Goal: Task Accomplishment & Management: Use online tool/utility

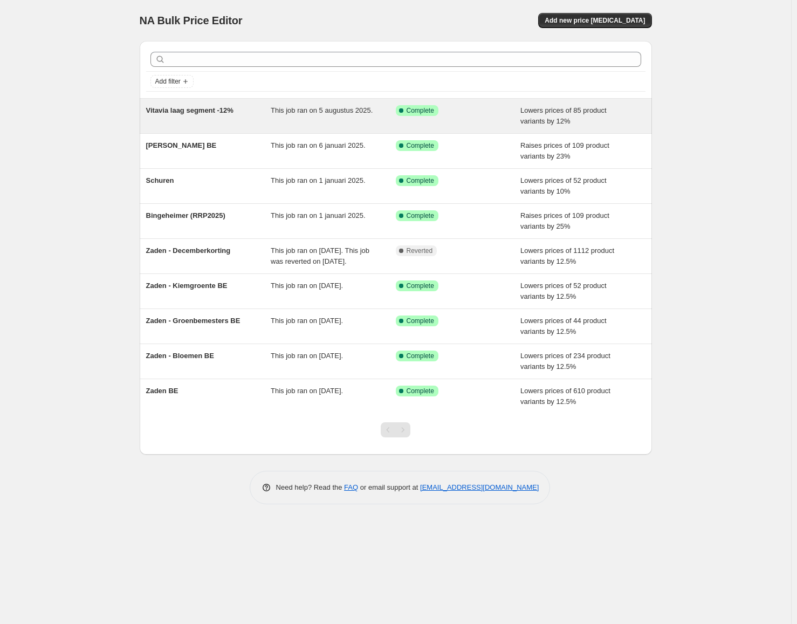
click at [327, 112] on span "This job ran on 5 augustus 2025." at bounding box center [322, 110] width 102 height 8
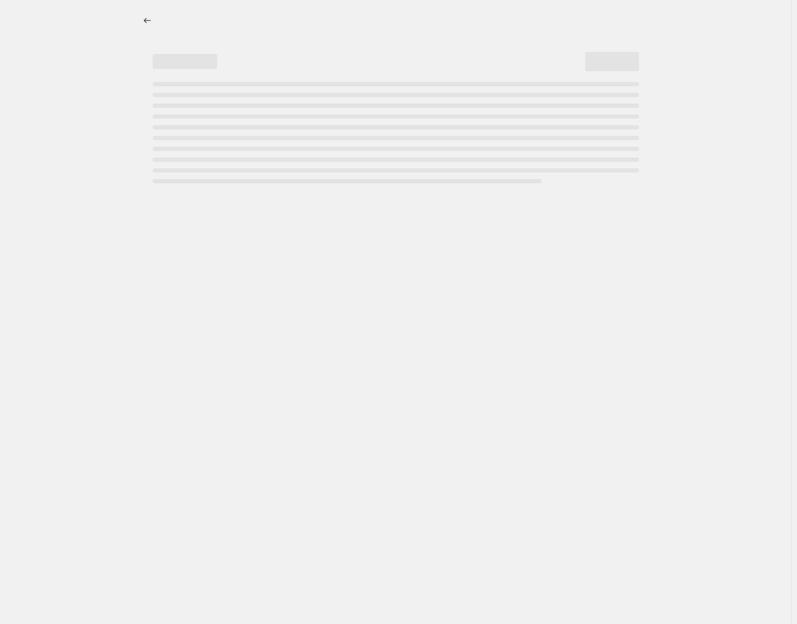
select select "percentage"
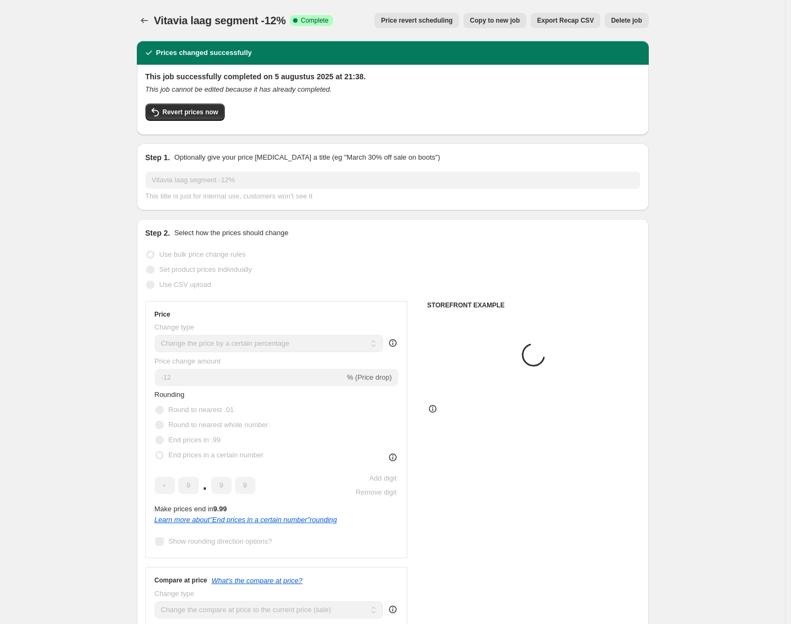
select select "tag"
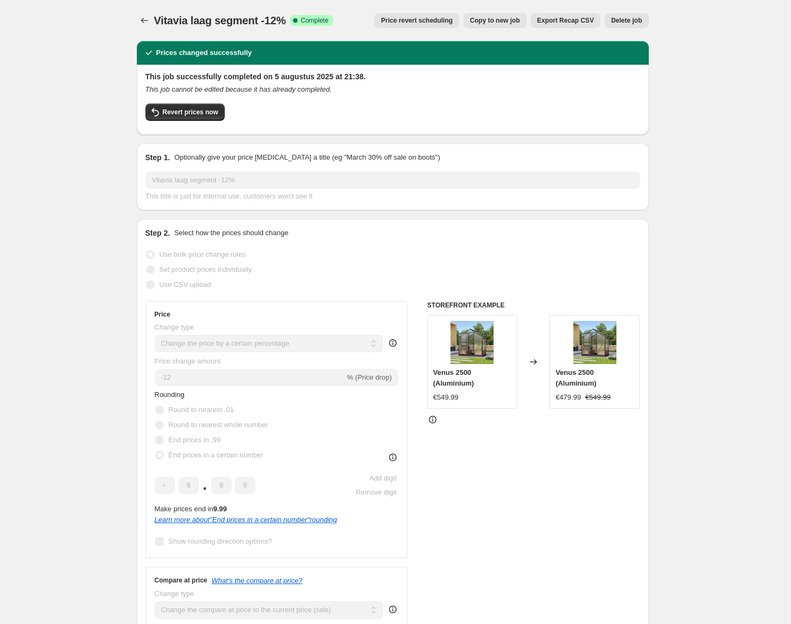
click at [414, 23] on span "Price revert scheduling" at bounding box center [417, 20] width 72 height 9
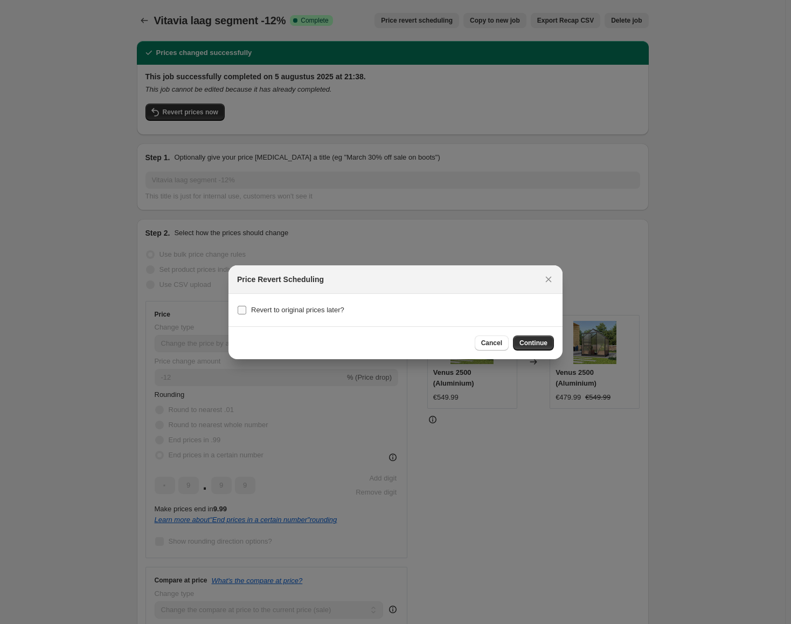
click at [317, 312] on span "Revert to original prices later?" at bounding box center [297, 310] width 93 height 8
click at [246, 312] on input "Revert to original prices later?" at bounding box center [242, 310] width 9 height 9
checkbox input "true"
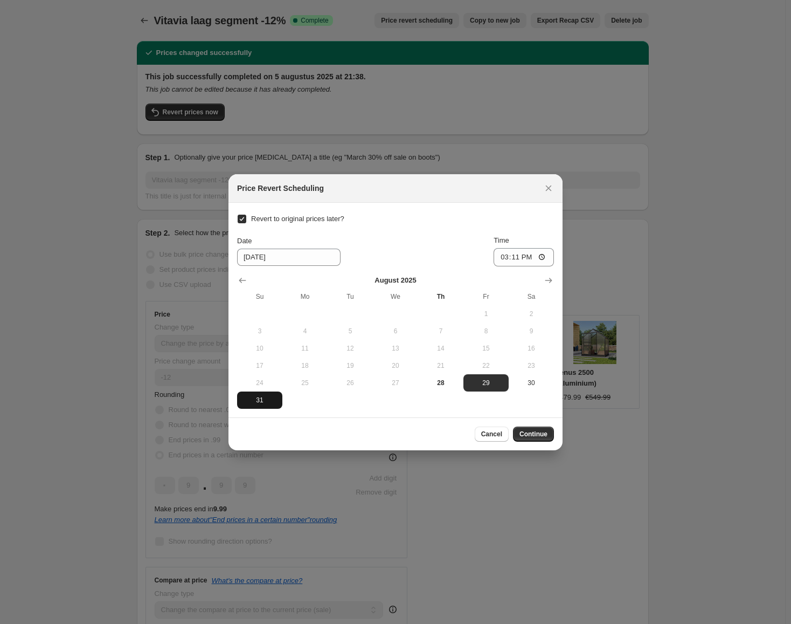
click at [266, 403] on span "31" at bounding box center [259, 400] width 37 height 9
click at [542, 257] on input "15:11" at bounding box center [524, 257] width 60 height 18
click at [458, 240] on div "Date 8/31/2025 Time 15:11" at bounding box center [395, 250] width 317 height 31
click at [297, 257] on input "8/31/2025" at bounding box center [288, 256] width 103 height 17
click at [543, 279] on button "Show next month, September 2025" at bounding box center [548, 280] width 15 height 15
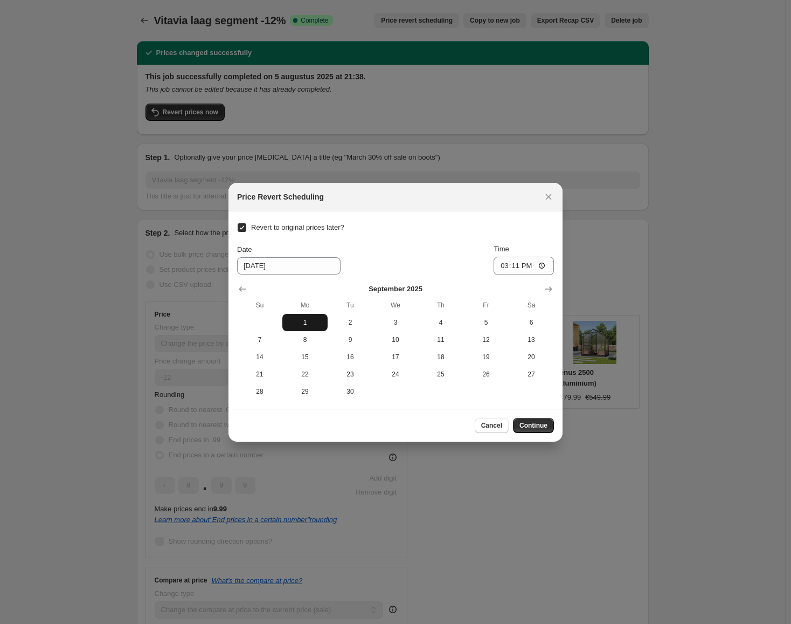
click at [312, 315] on button "1" at bounding box center [304, 322] width 45 height 17
type input "9/1/2025"
click at [534, 265] on input "15:11" at bounding box center [524, 266] width 60 height 18
click at [518, 267] on input "15:11" at bounding box center [524, 266] width 60 height 18
type input "02:00"
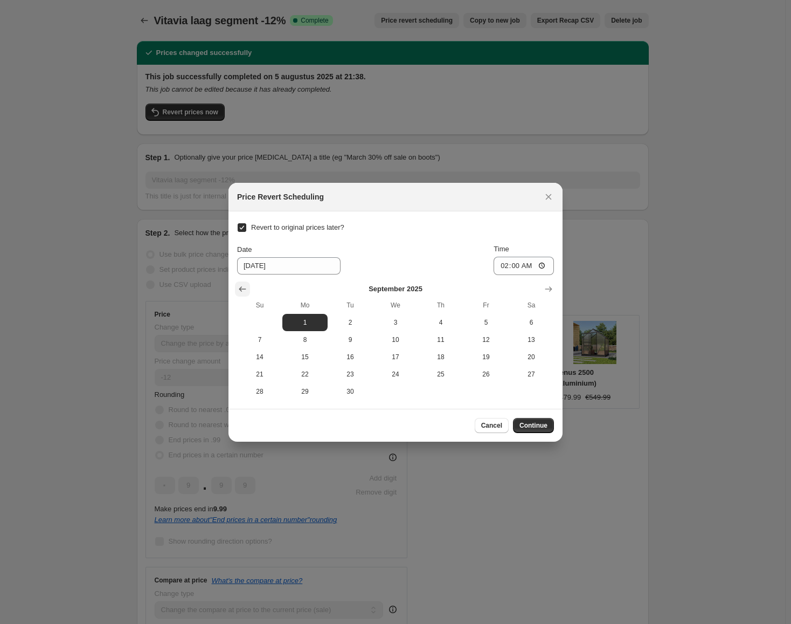
click at [246, 290] on icon "Show previous month, August 2025" at bounding box center [242, 289] width 11 height 11
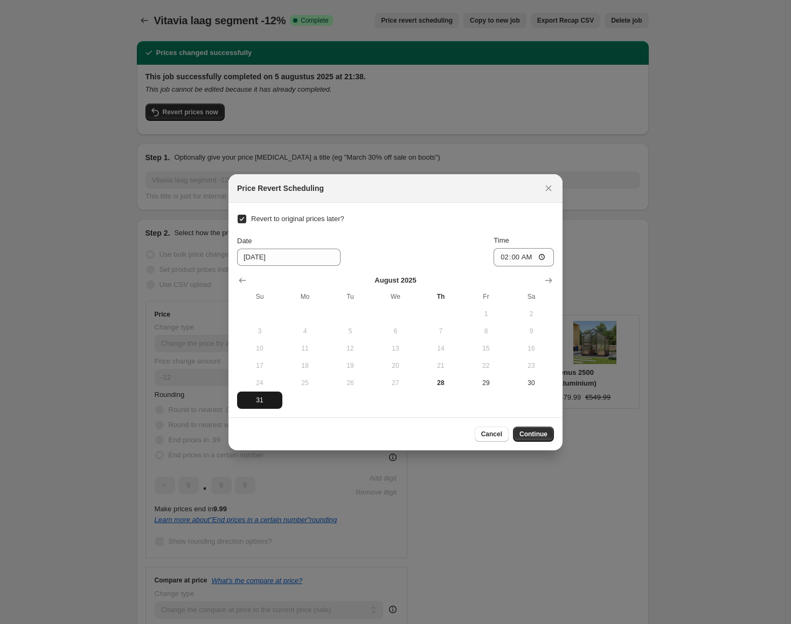
click at [255, 402] on span "31" at bounding box center [259, 400] width 37 height 9
type input "8/31/2025"
click at [517, 259] on input "02:00" at bounding box center [524, 257] width 60 height 18
type input "11:50"
click at [548, 437] on button "Continue" at bounding box center [533, 433] width 41 height 15
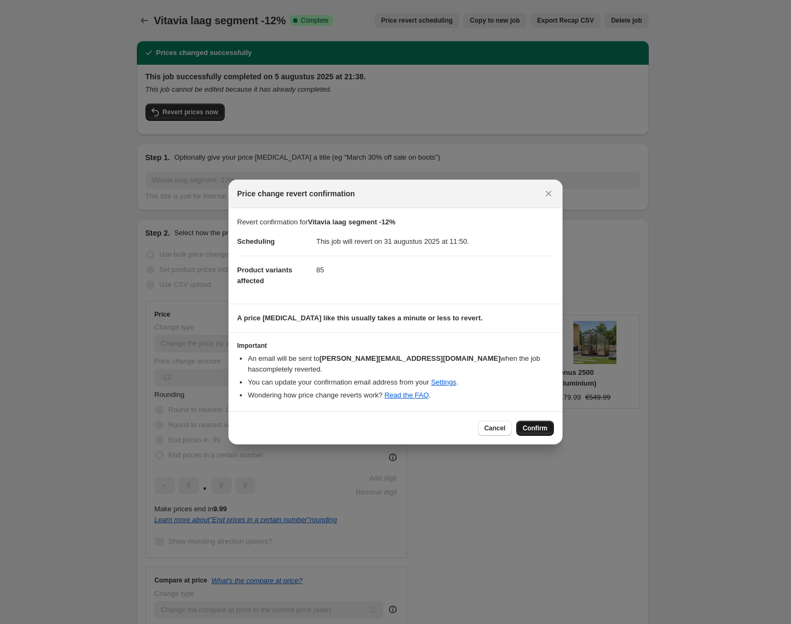
click at [542, 427] on span "Confirm" at bounding box center [535, 428] width 25 height 9
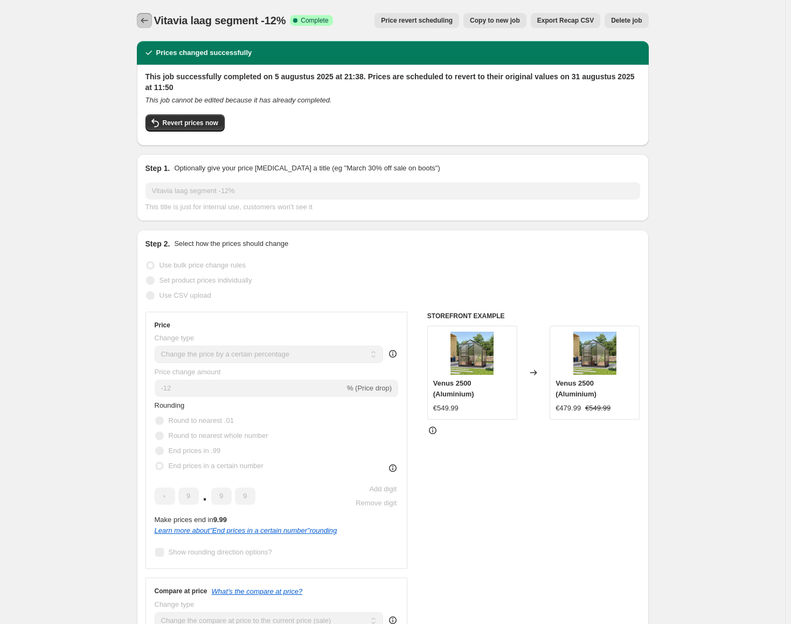
click at [149, 24] on icon "Price change jobs" at bounding box center [144, 20] width 11 height 11
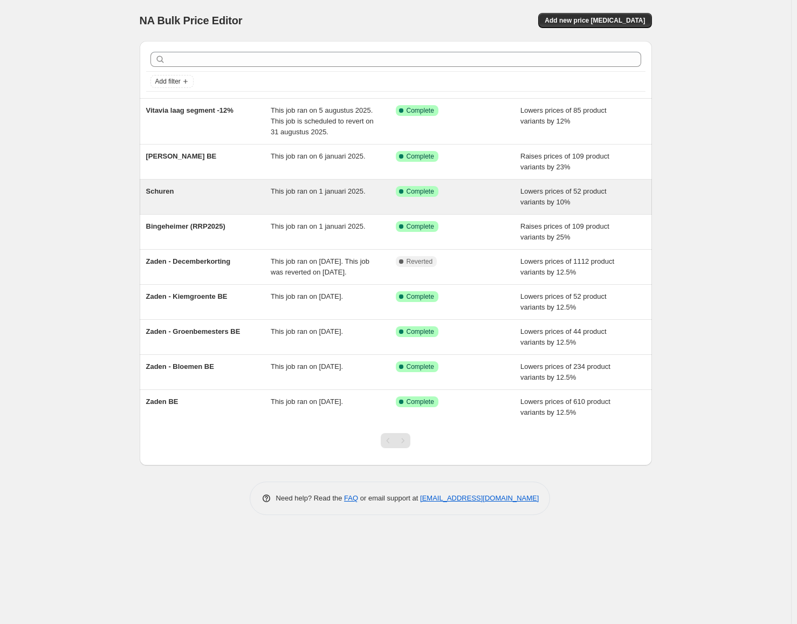
click at [367, 198] on div "This job ran on 1 januari 2025." at bounding box center [333, 197] width 125 height 22
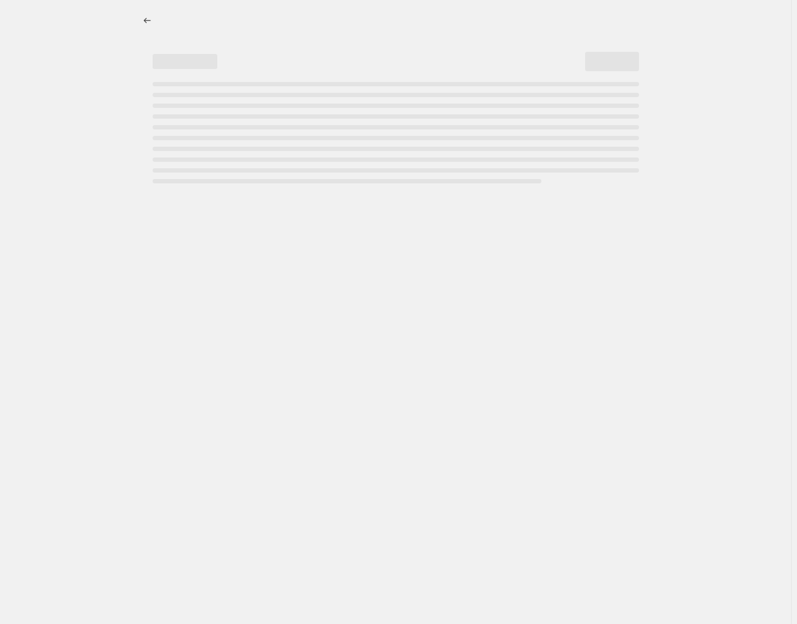
select select "percentage"
select select "product_type"
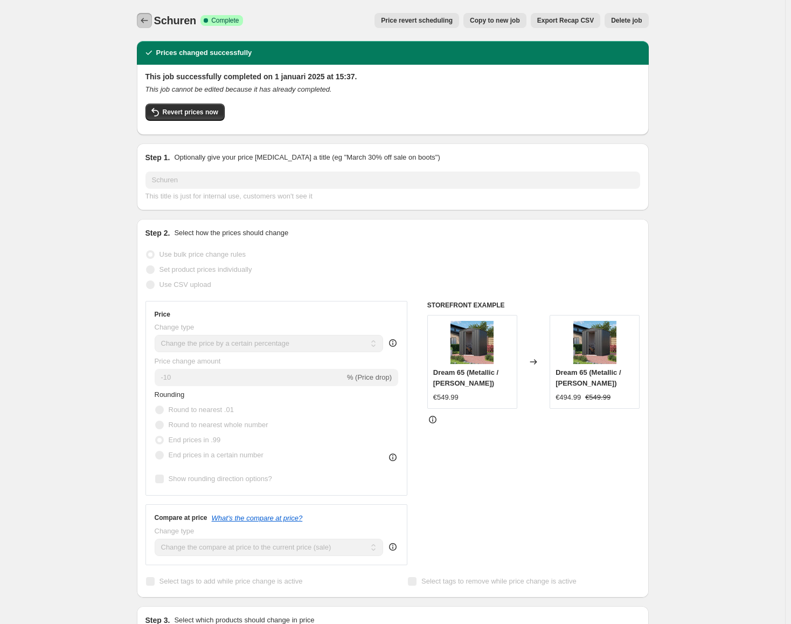
click at [144, 23] on icon "Price change jobs" at bounding box center [144, 20] width 11 height 11
